Goal: Obtain resource: Download file/media

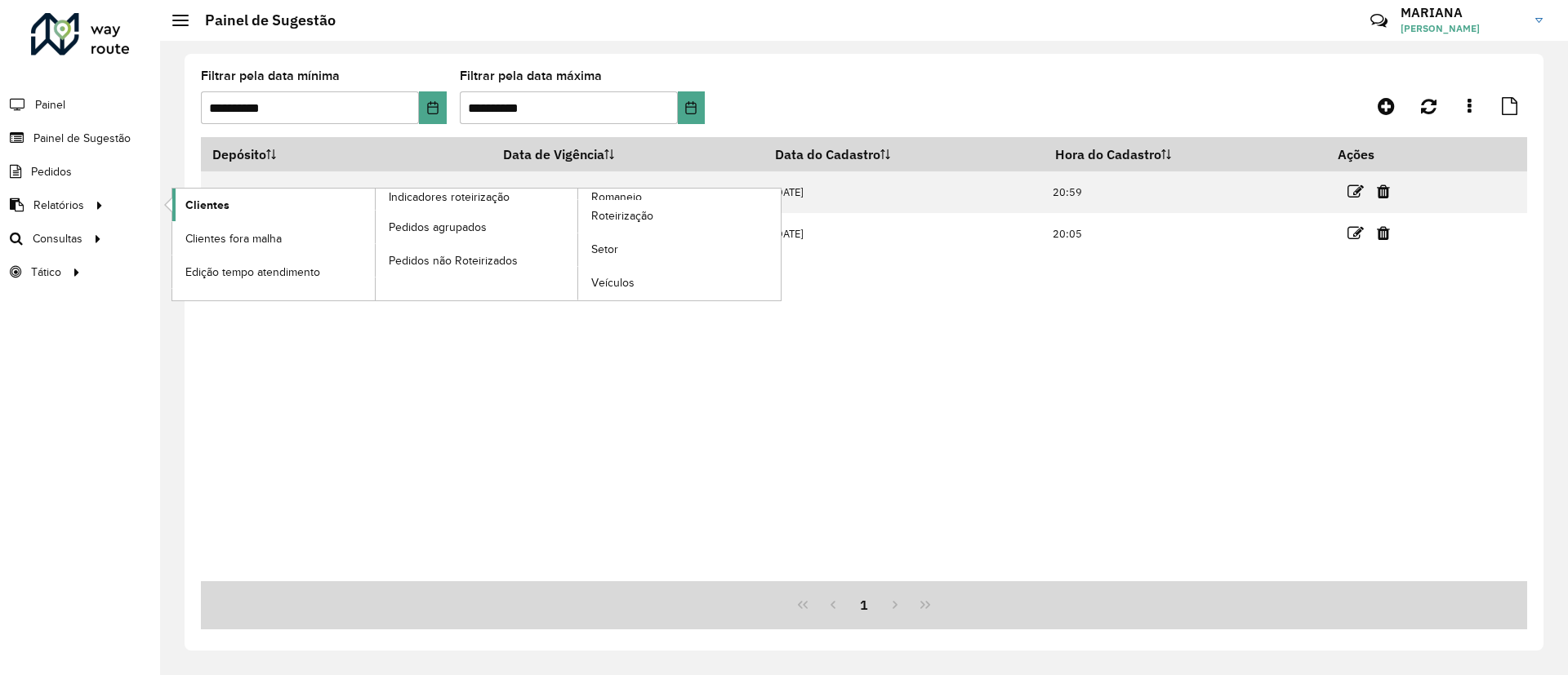
click at [218, 200] on span "Clientes" at bounding box center [208, 206] width 44 height 17
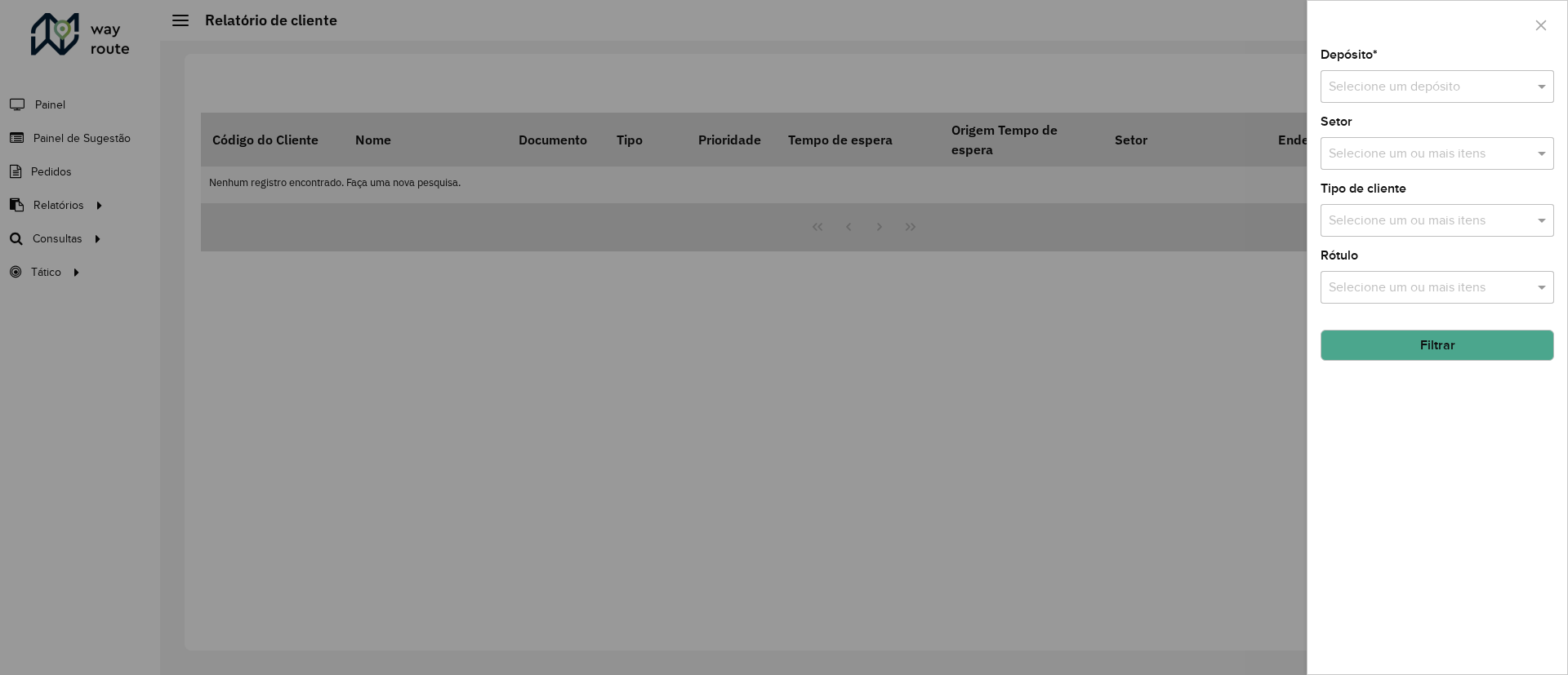
click at [1394, 75] on div "Selecione um depósito" at bounding box center [1437, 87] width 234 height 33
click at [1375, 142] on div "CDD [GEOGRAPHIC_DATA]" at bounding box center [1436, 134] width 232 height 28
click at [1418, 349] on button "Filtrar" at bounding box center [1437, 345] width 234 height 31
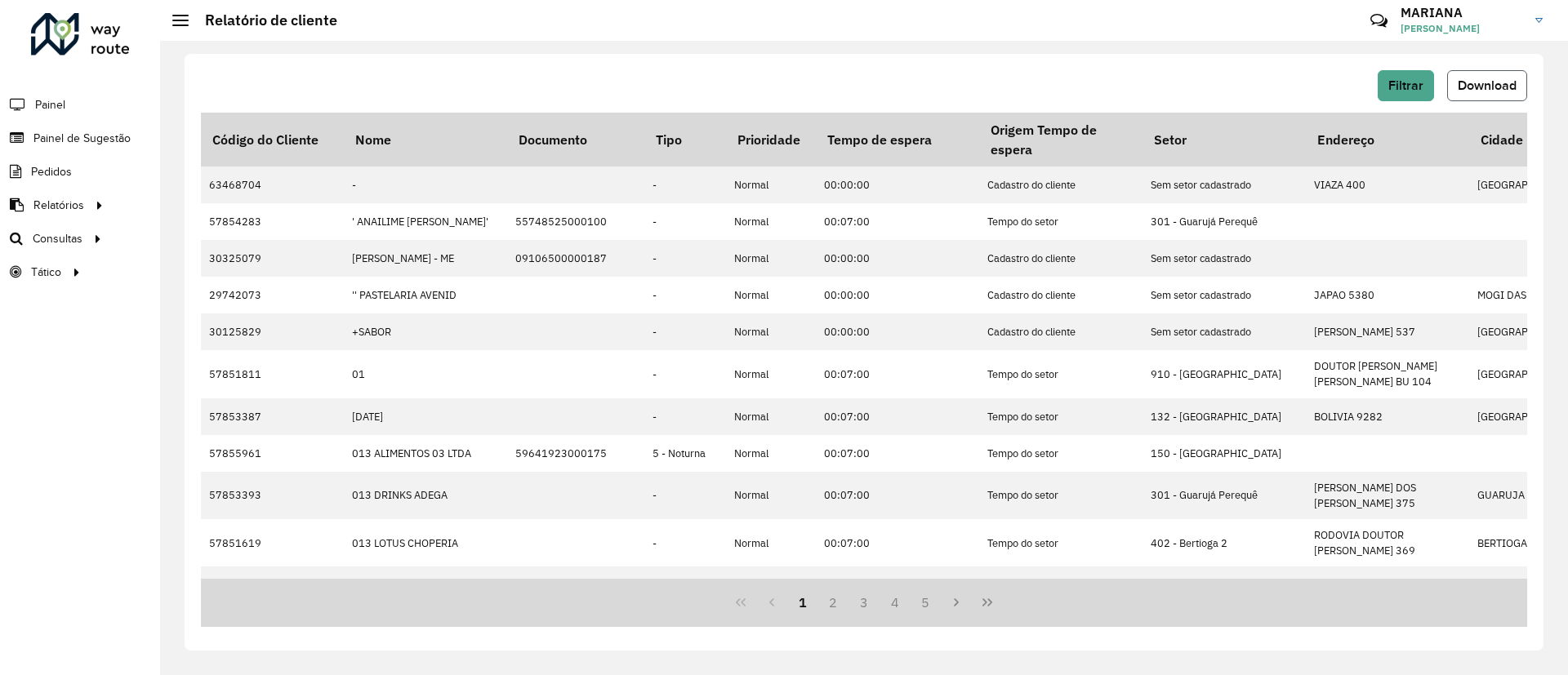
click at [1463, 87] on span "Download" at bounding box center [1486, 85] width 59 height 13
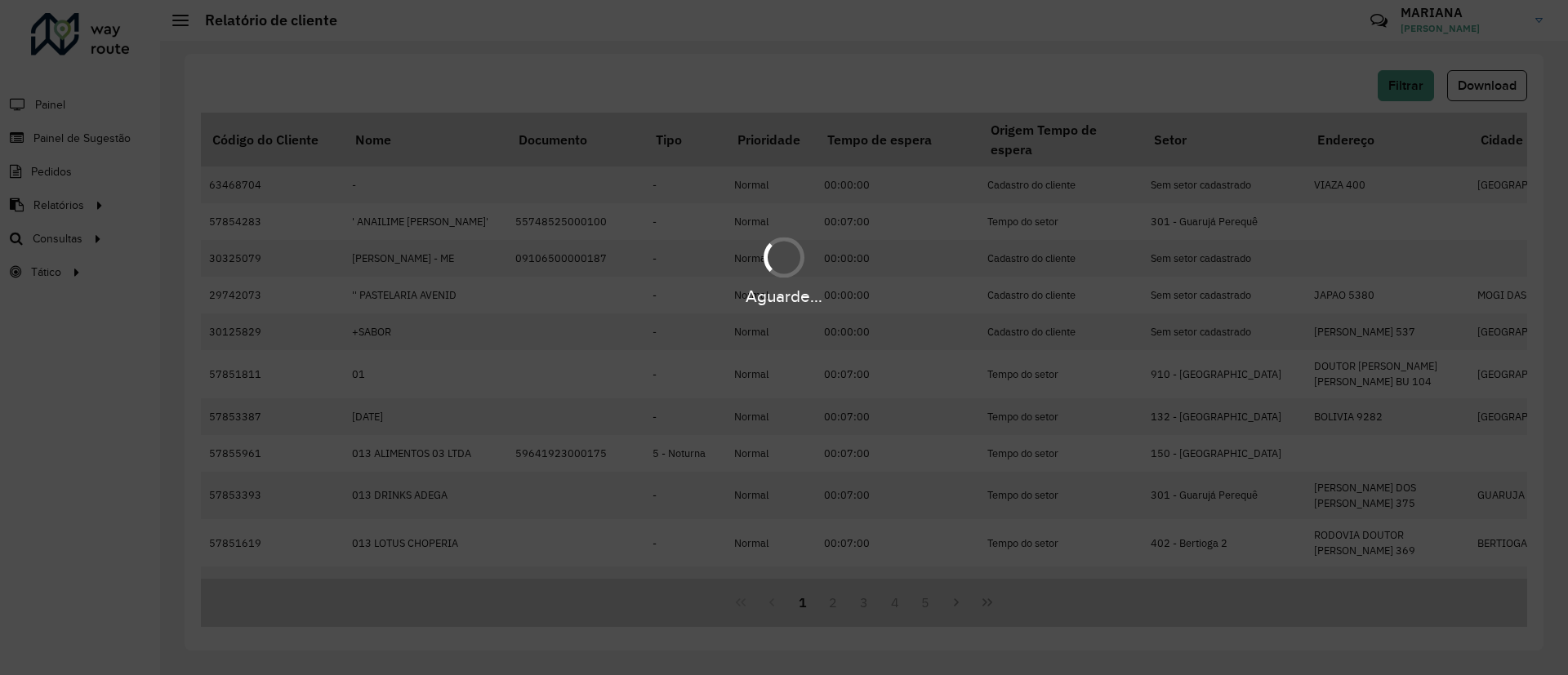
click at [1336, 130] on div "Aguarde..." at bounding box center [784, 338] width 1568 height 675
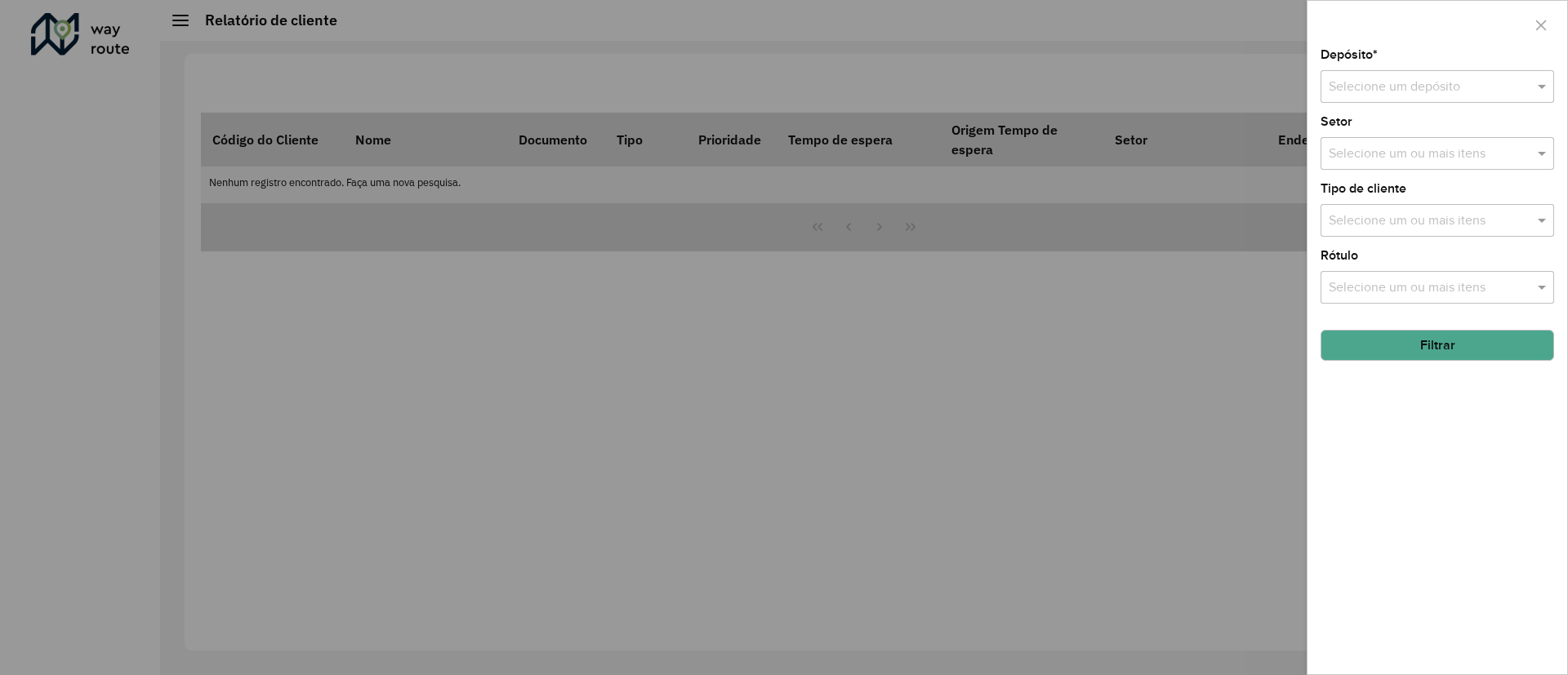
click at [1505, 89] on input "text" at bounding box center [1421, 88] width 185 height 19
click at [1439, 133] on div "CDD [GEOGRAPHIC_DATA]" at bounding box center [1436, 134] width 232 height 28
click at [1041, 408] on div at bounding box center [784, 338] width 1568 height 675
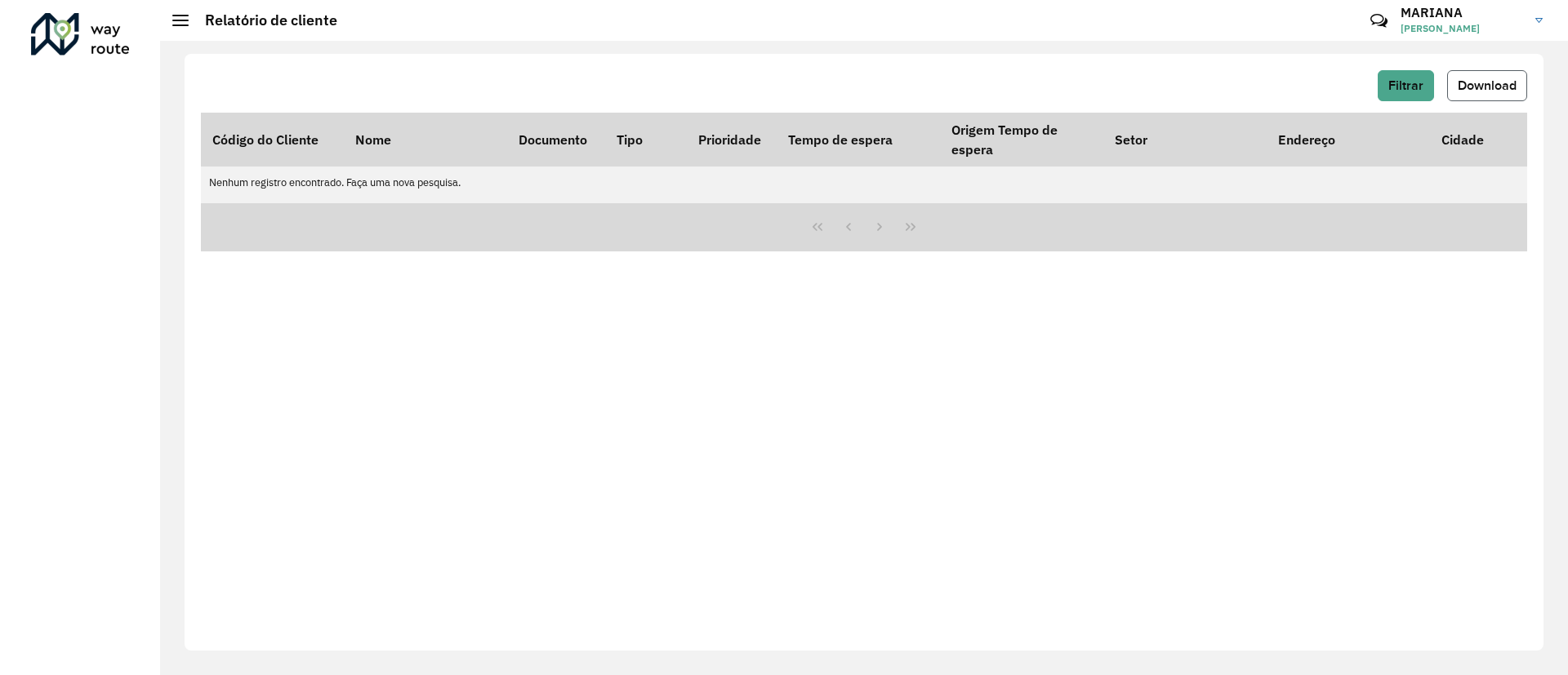
click at [1493, 78] on span "Download" at bounding box center [1486, 85] width 59 height 13
click at [1412, 82] on span "Filtrar" at bounding box center [1405, 85] width 35 height 13
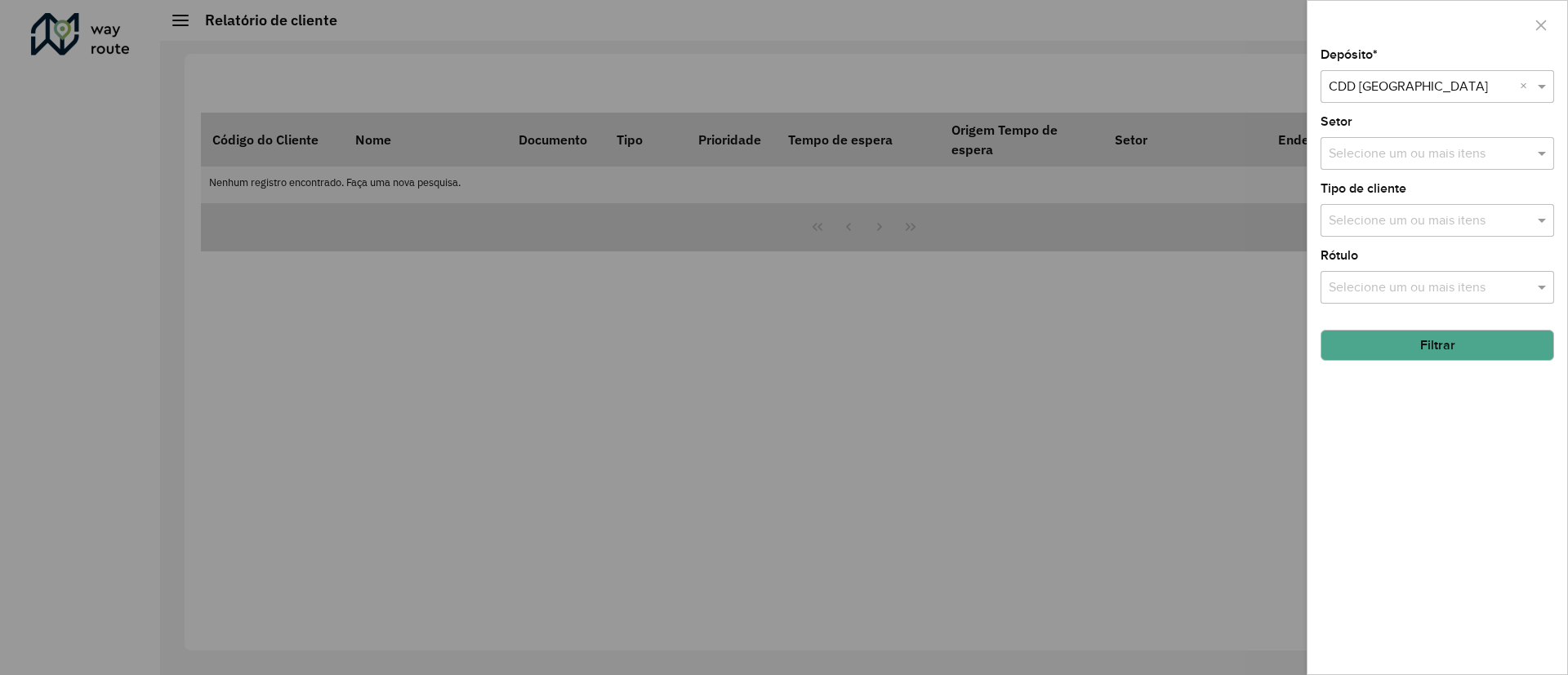
click at [1425, 339] on button "Filtrar" at bounding box center [1437, 345] width 234 height 31
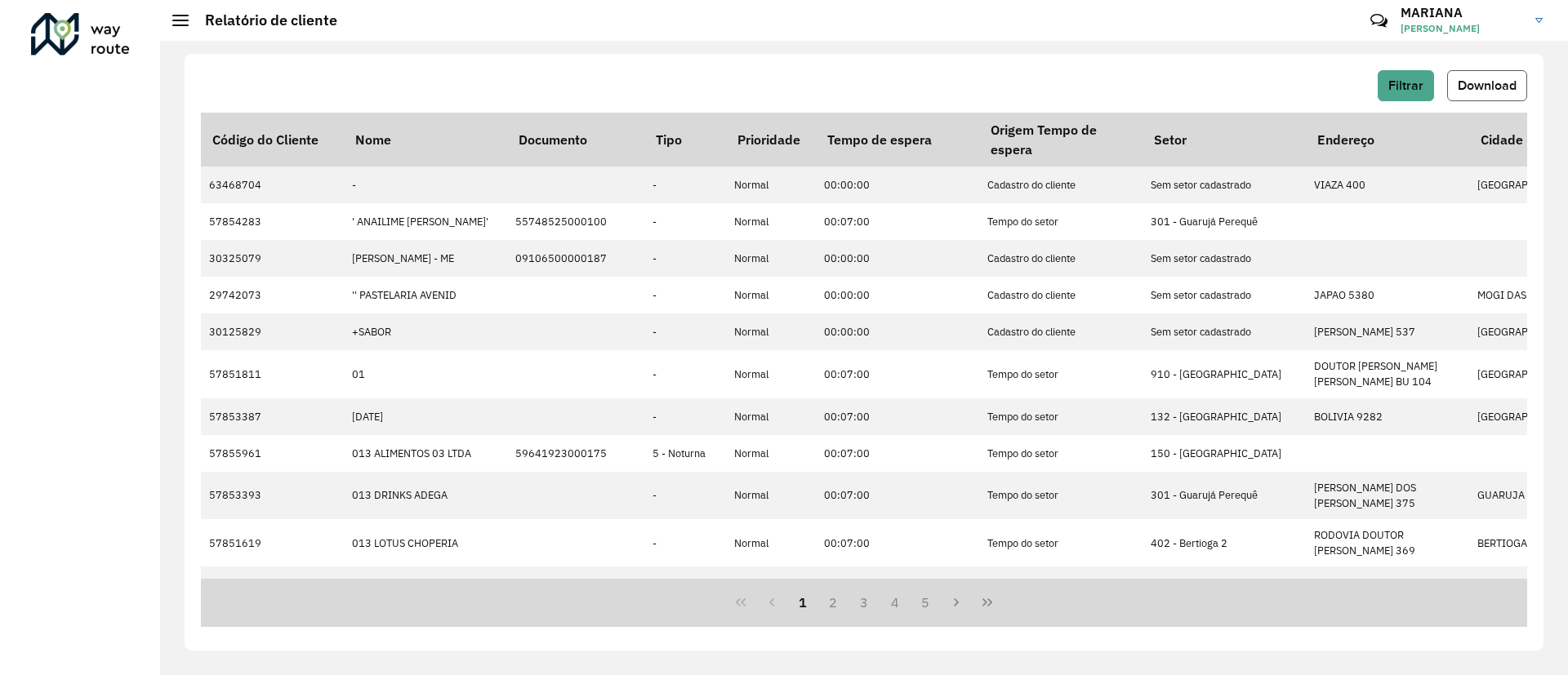
click at [1471, 88] on span "Download" at bounding box center [1486, 85] width 59 height 13
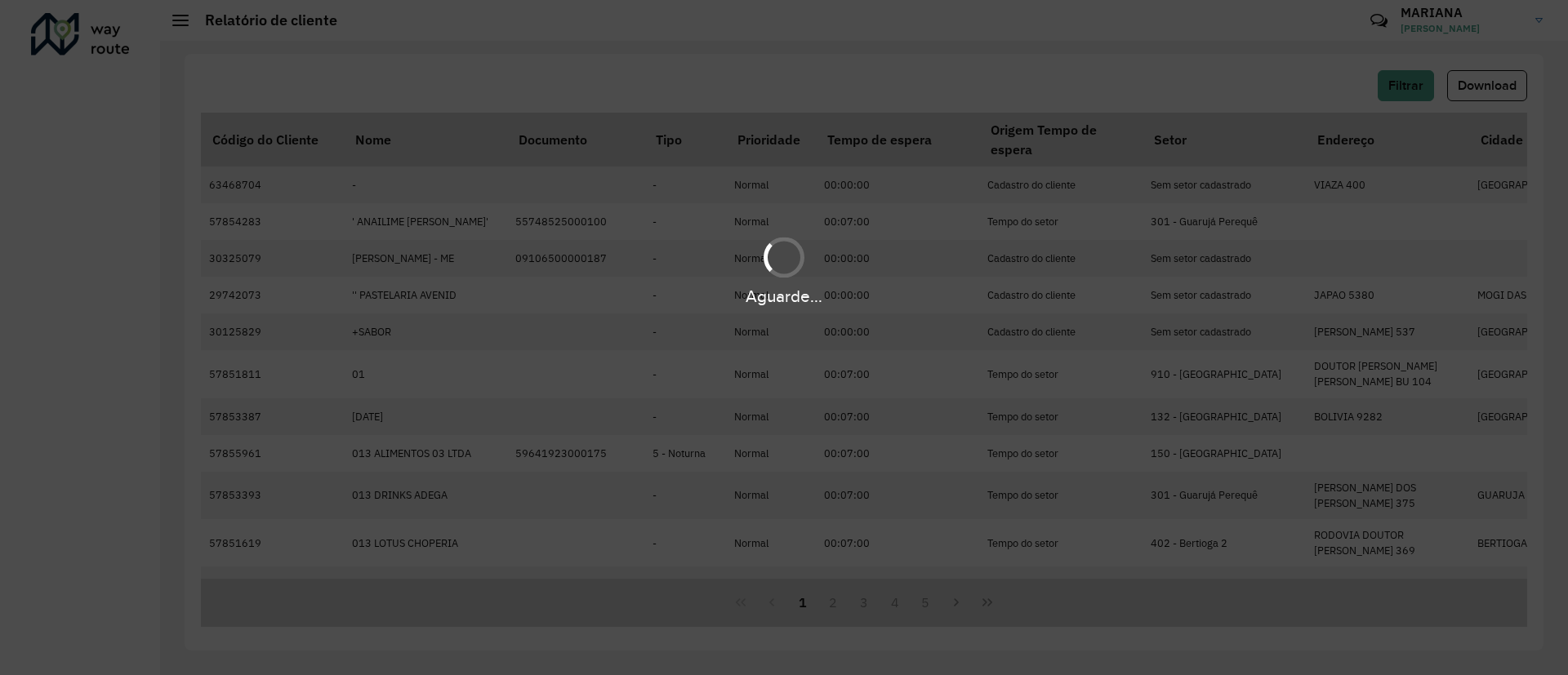
click at [965, 262] on div "Aguarde..." at bounding box center [784, 269] width 1568 height 78
click at [570, 212] on div "Aguarde..." at bounding box center [784, 338] width 1568 height 675
click at [574, 198] on div "Aguarde..." at bounding box center [784, 338] width 1568 height 675
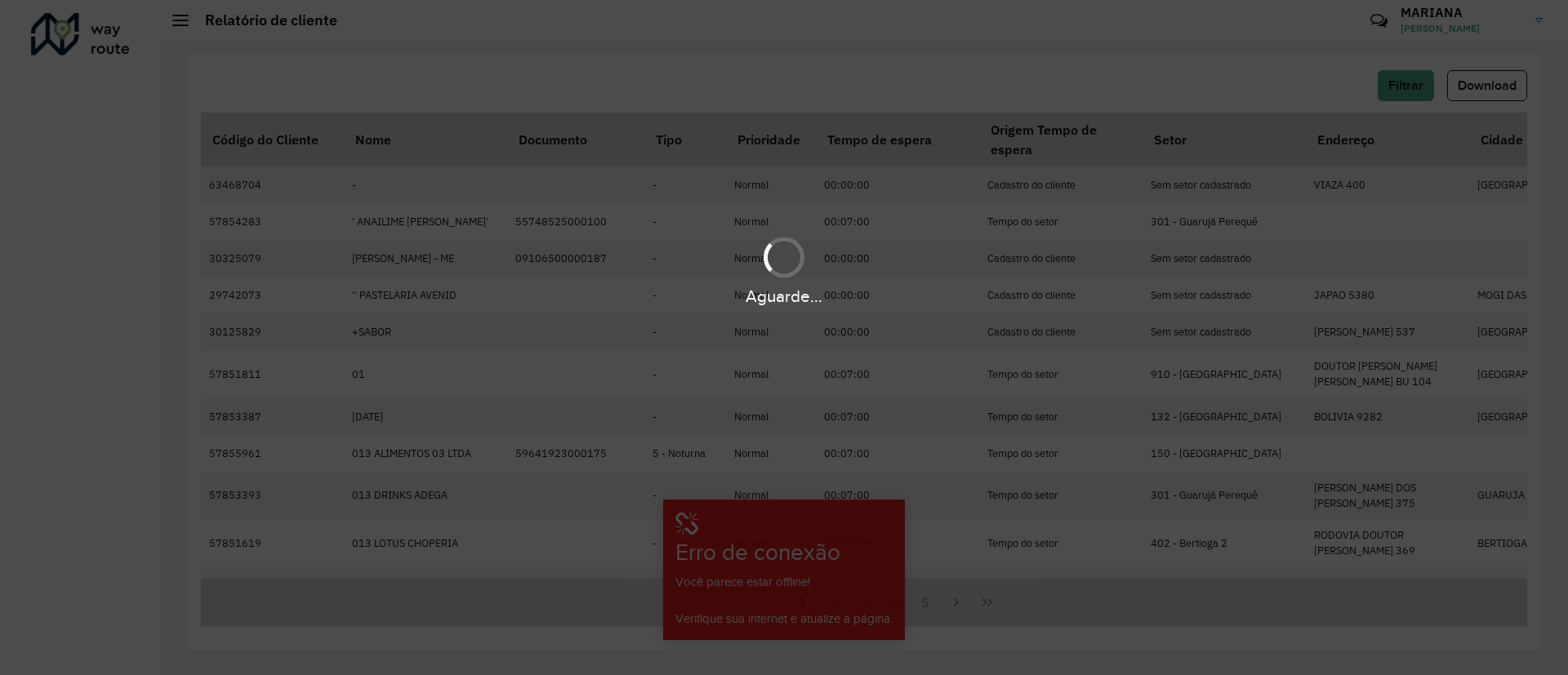
click at [1143, 437] on div "Aguarde..." at bounding box center [784, 338] width 1568 height 675
click at [1214, 347] on div "Aguarde..." at bounding box center [784, 338] width 1568 height 675
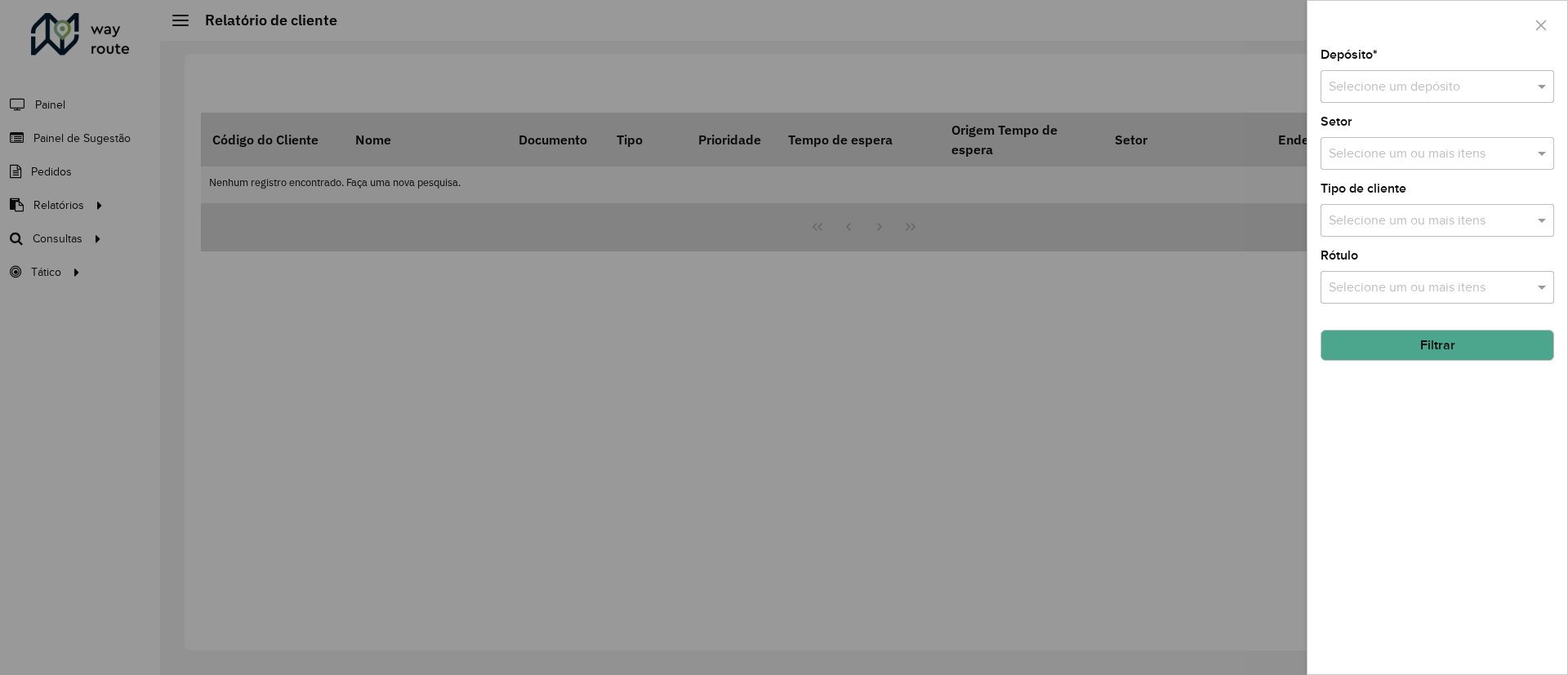
click at [1421, 75] on div "Selecione um depósito" at bounding box center [1437, 87] width 234 height 33
click at [1401, 136] on span "CDD [GEOGRAPHIC_DATA]" at bounding box center [1407, 134] width 160 height 13
click at [1418, 348] on button "Filtrar" at bounding box center [1437, 345] width 234 height 31
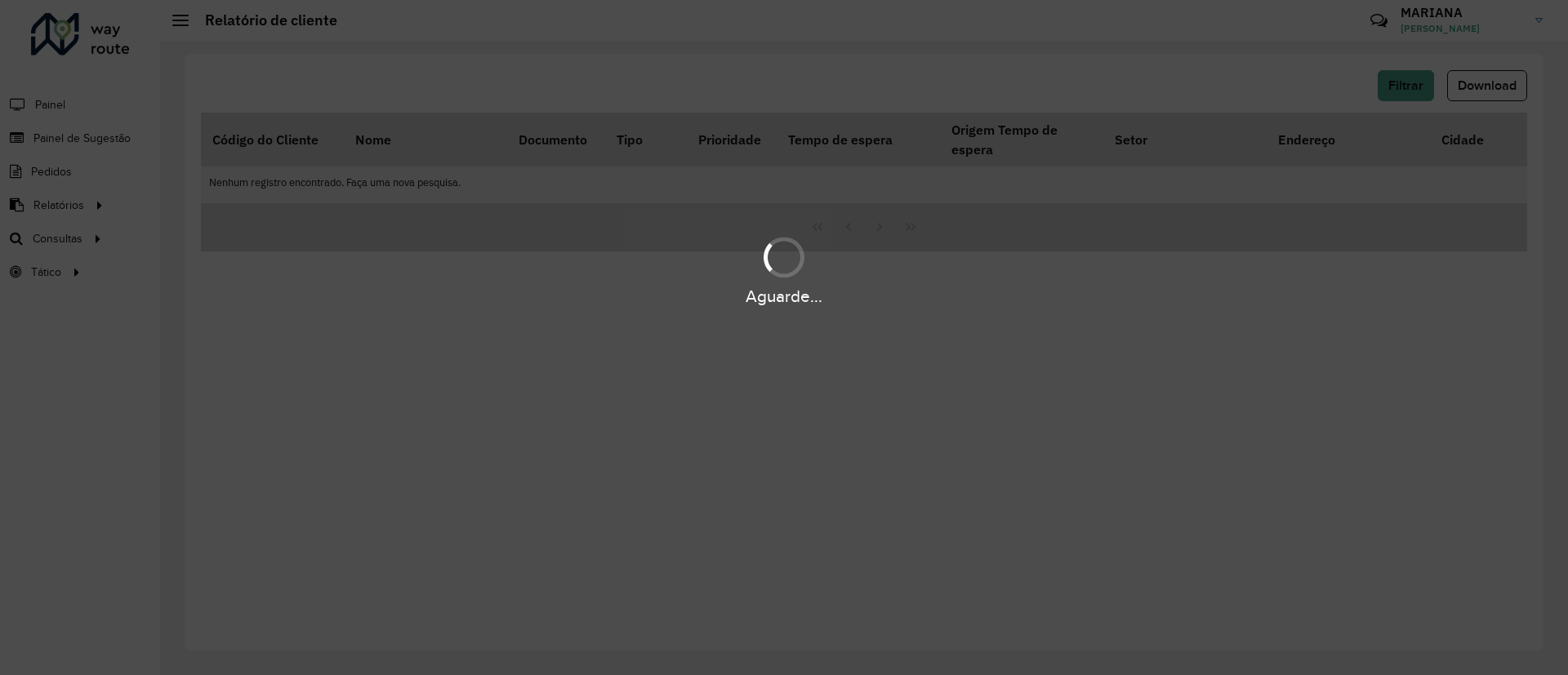
click at [1071, 435] on div "Aguarde..." at bounding box center [784, 338] width 1568 height 675
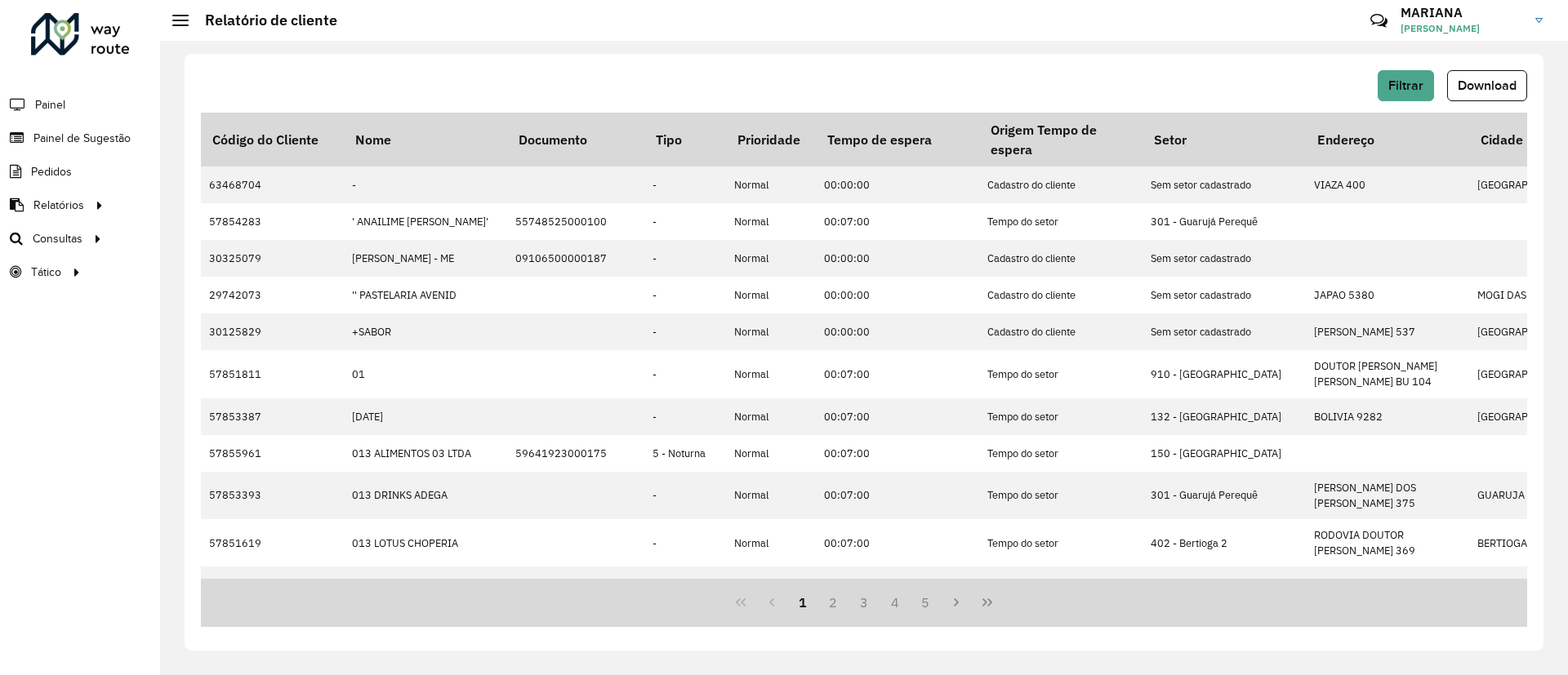
click at [1476, 88] on span "Download" at bounding box center [1486, 85] width 59 height 13
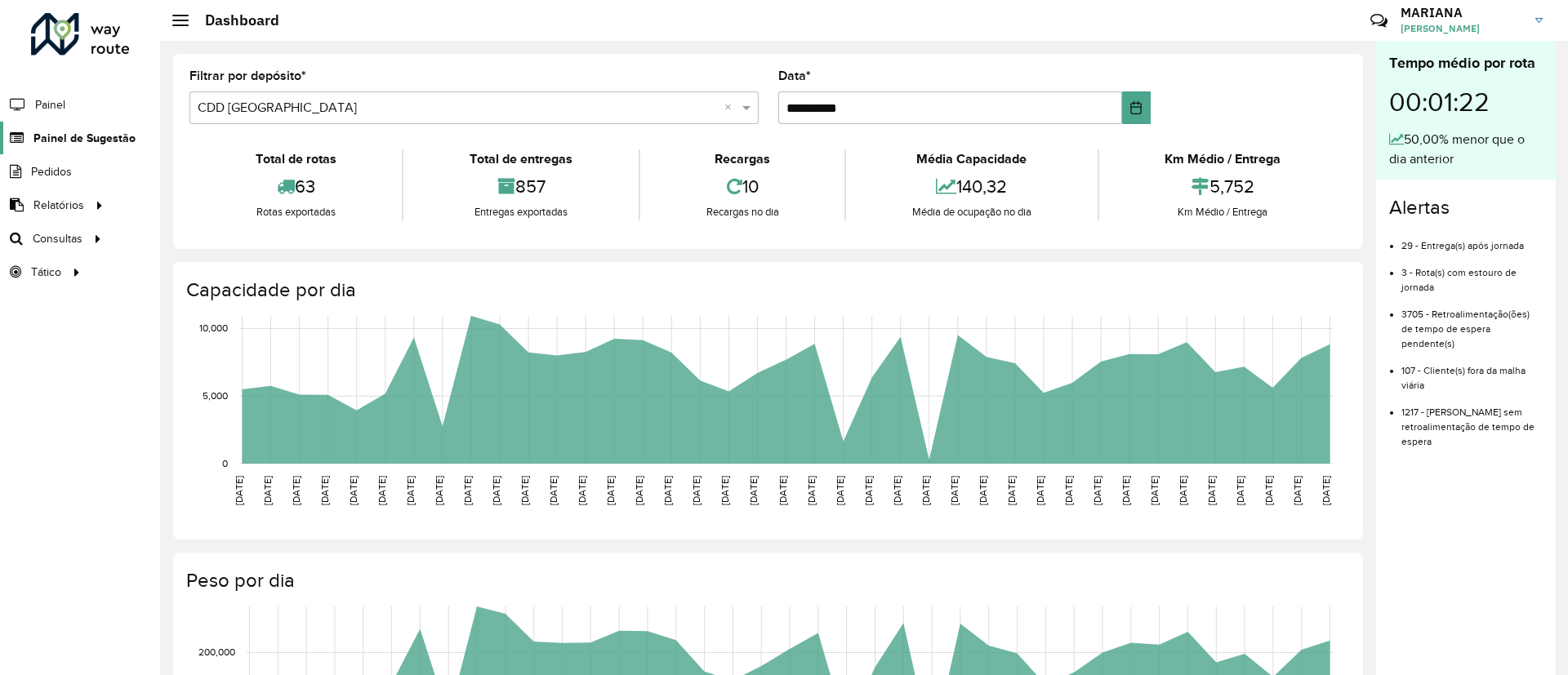
click at [62, 136] on span "Painel de Sugestão" at bounding box center [85, 138] width 102 height 17
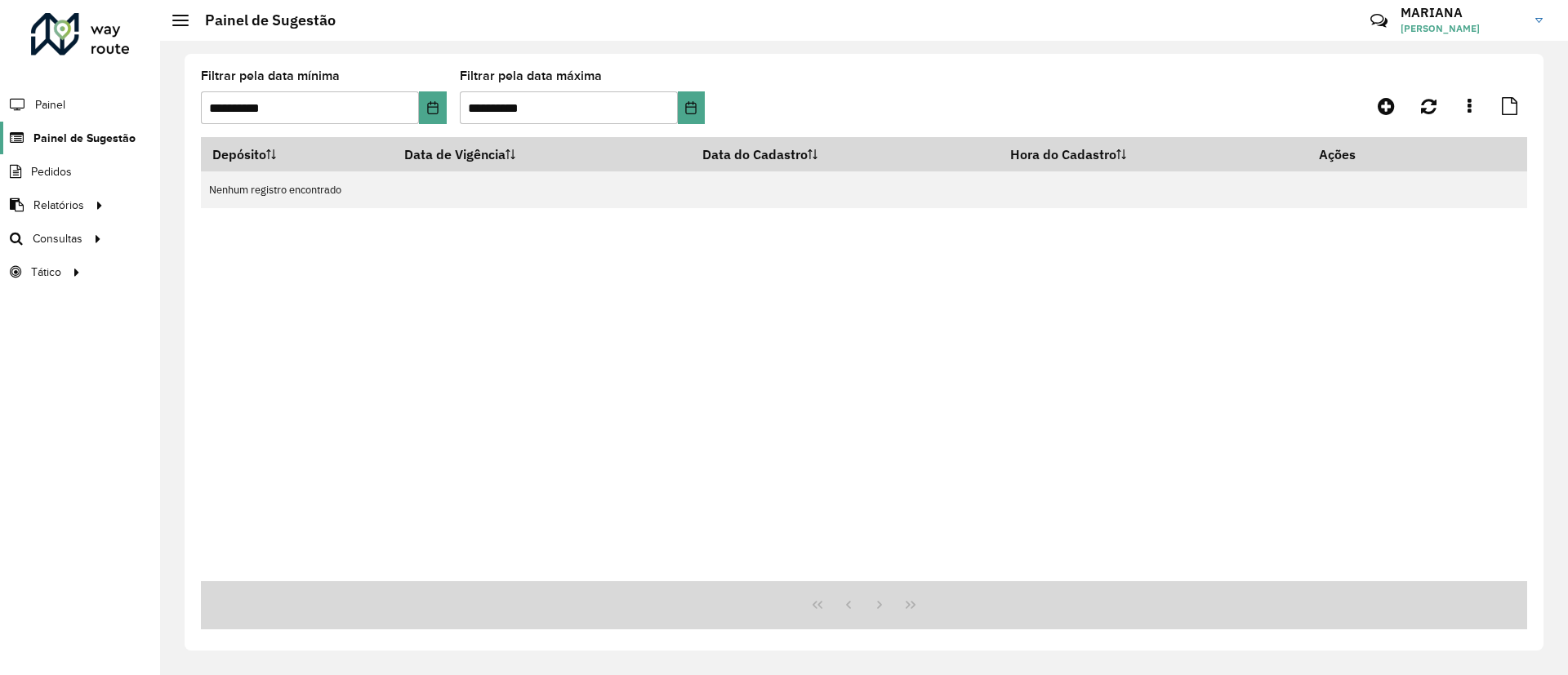
click at [89, 137] on span "Painel de Sugestão" at bounding box center [85, 138] width 102 height 17
click at [433, 97] on button "Choose Date" at bounding box center [432, 108] width 27 height 33
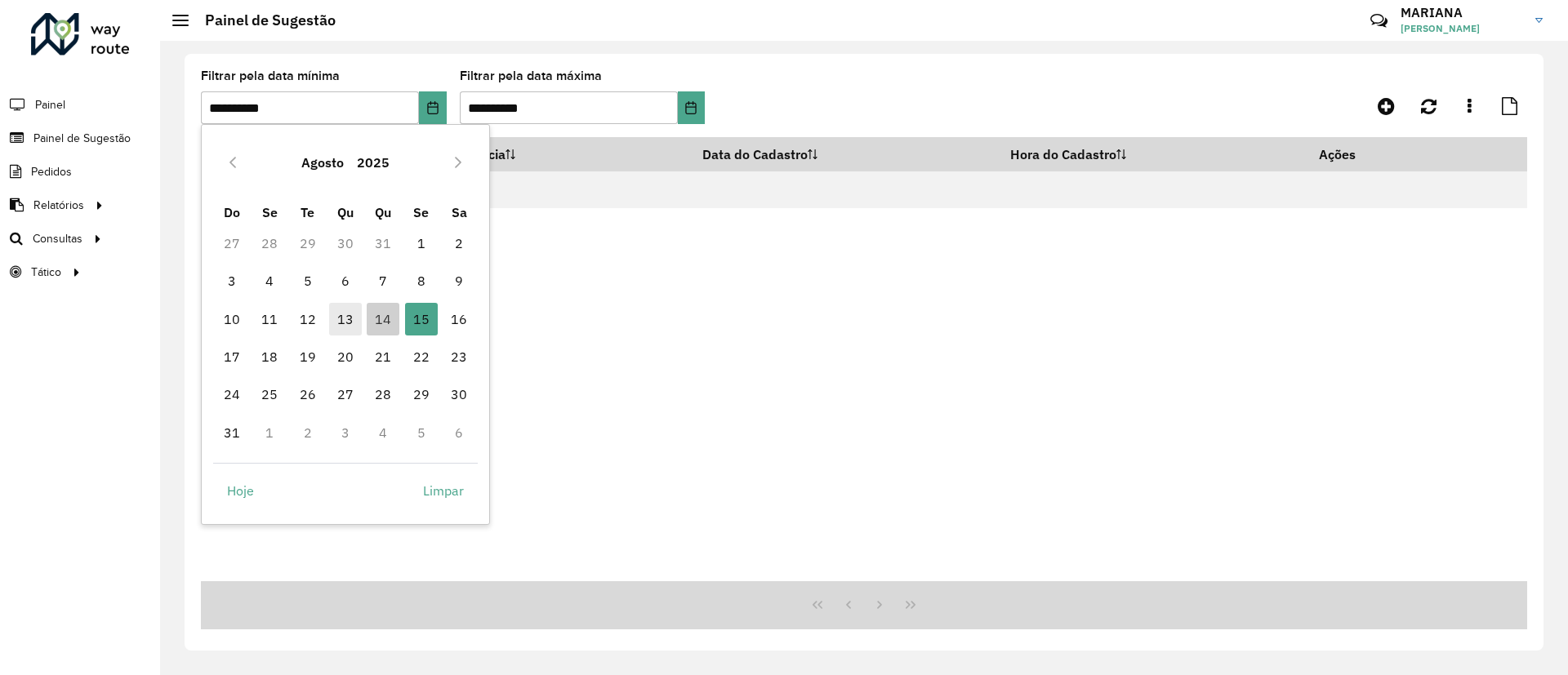
click at [336, 312] on span "13" at bounding box center [345, 319] width 33 height 33
type input "**********"
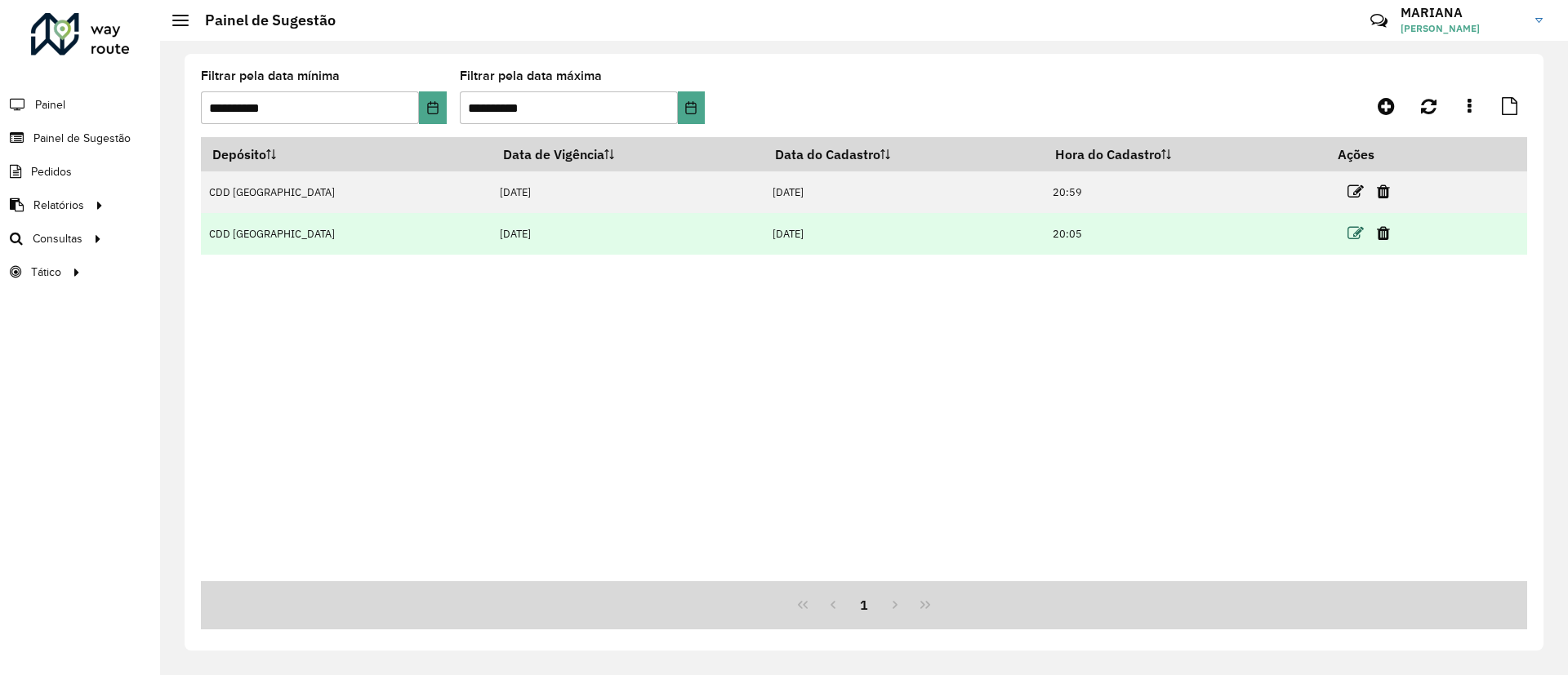
click at [1348, 231] on icon at bounding box center [1355, 233] width 16 height 16
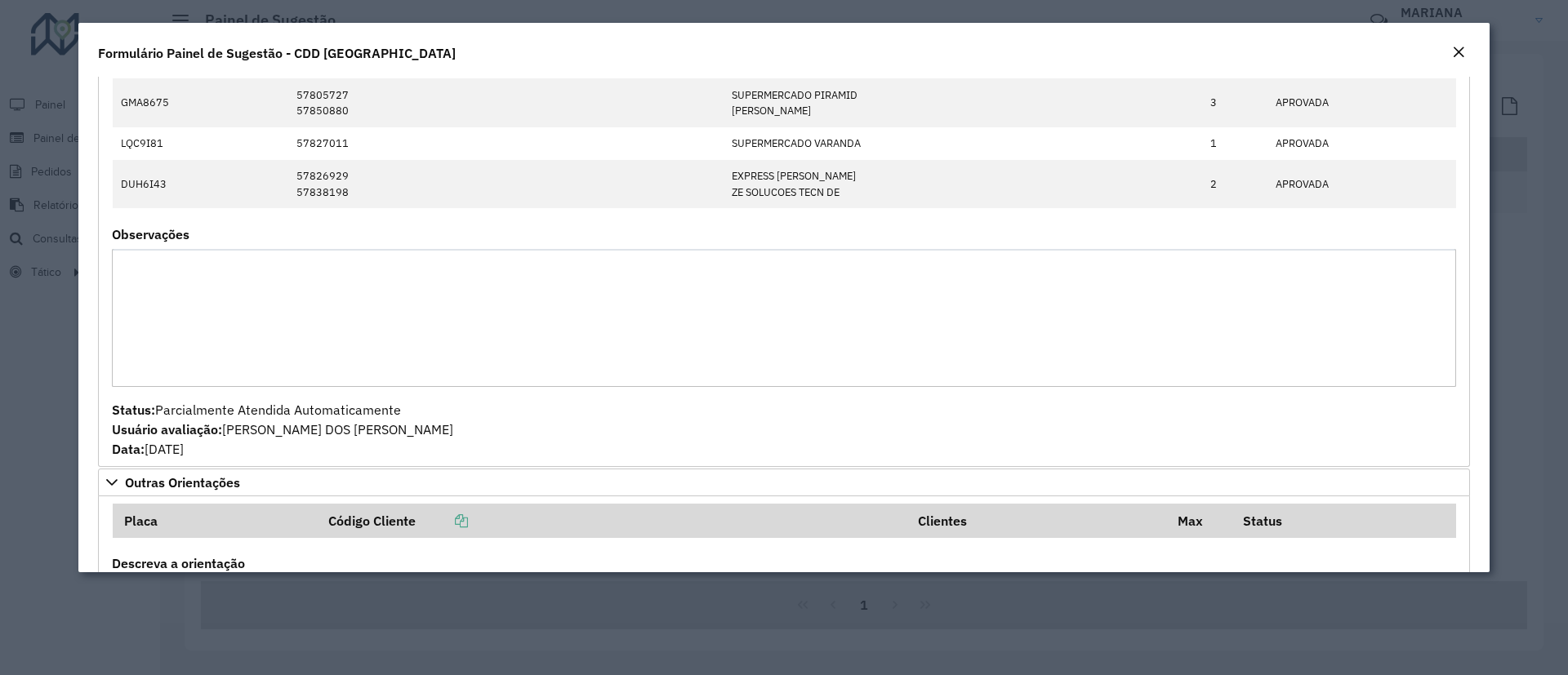
scroll to position [518, 0]
